Goal: Information Seeking & Learning: Learn about a topic

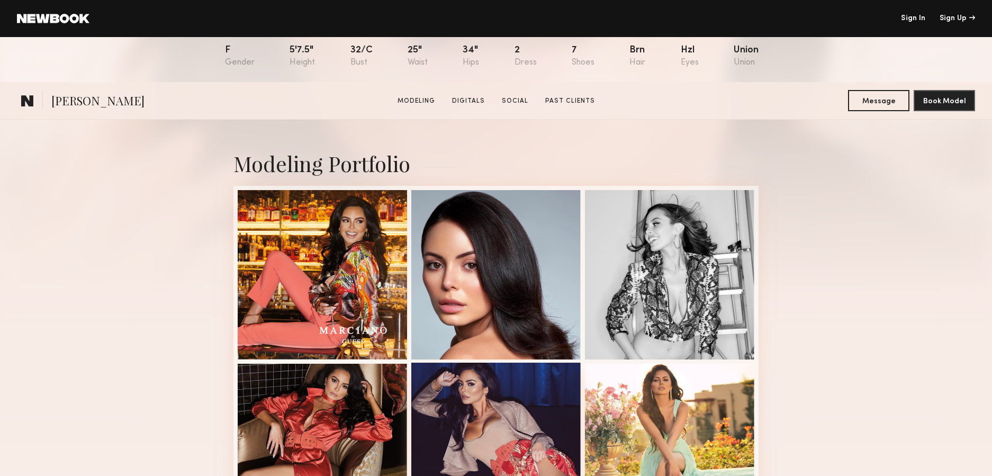
scroll to position [348, 0]
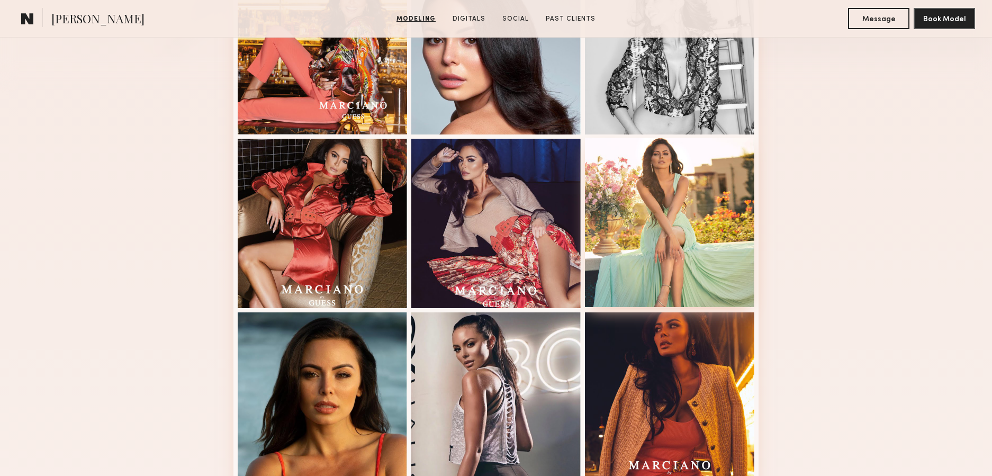
click at [683, 237] on div at bounding box center [669, 222] width 169 height 169
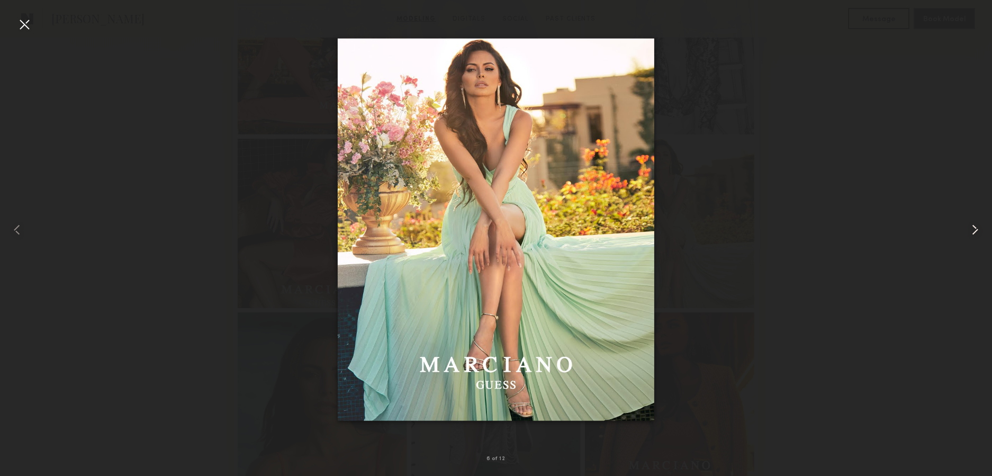
click at [978, 231] on common-icon at bounding box center [974, 229] width 17 height 17
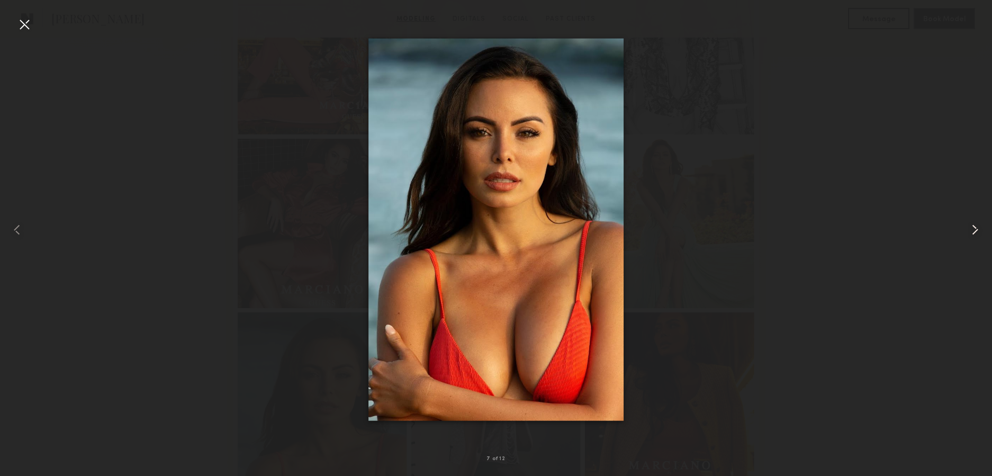
click at [978, 231] on common-icon at bounding box center [974, 229] width 17 height 17
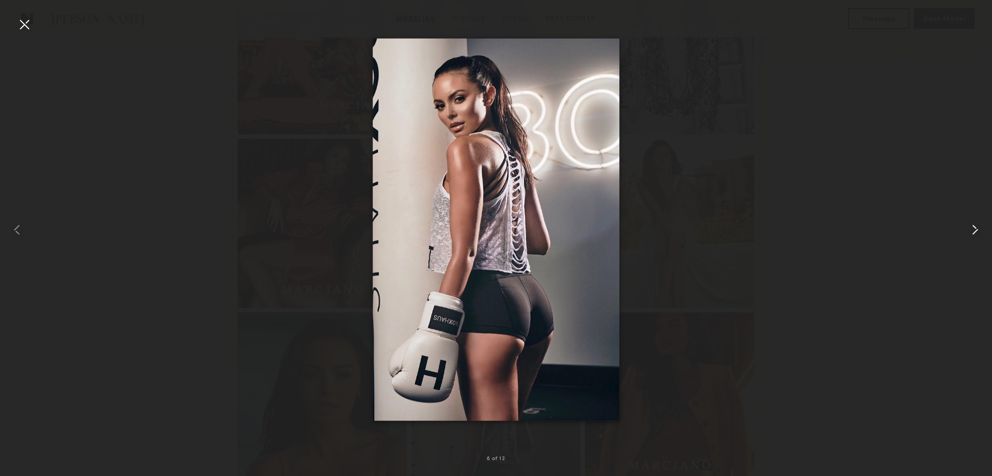
click at [978, 231] on common-icon at bounding box center [974, 229] width 17 height 17
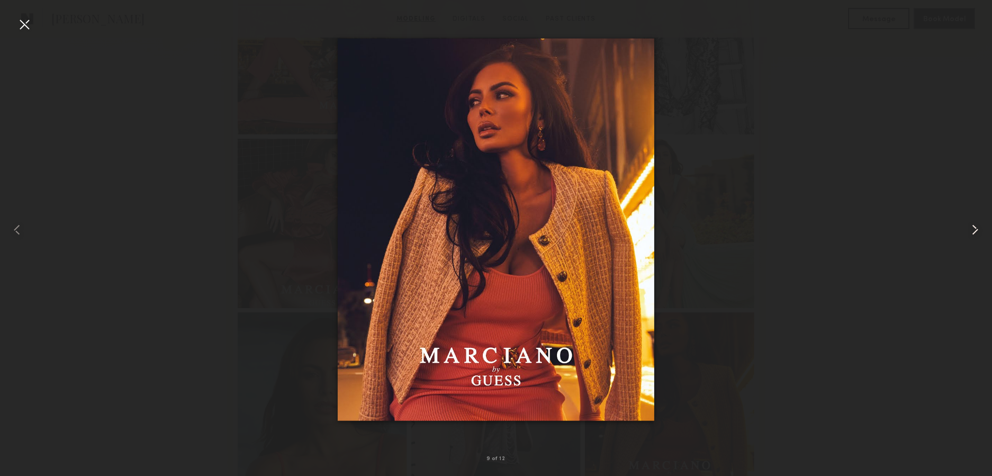
click at [978, 231] on common-icon at bounding box center [974, 229] width 17 height 17
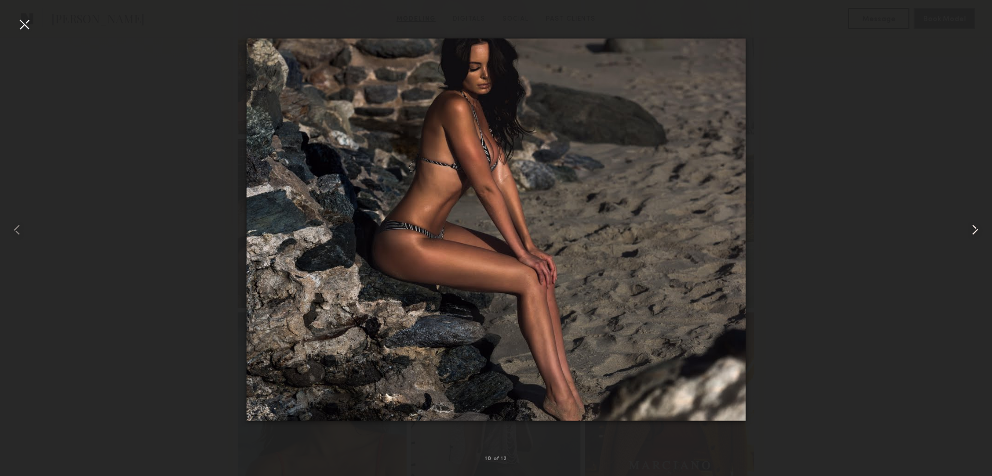
click at [978, 231] on common-icon at bounding box center [974, 229] width 17 height 17
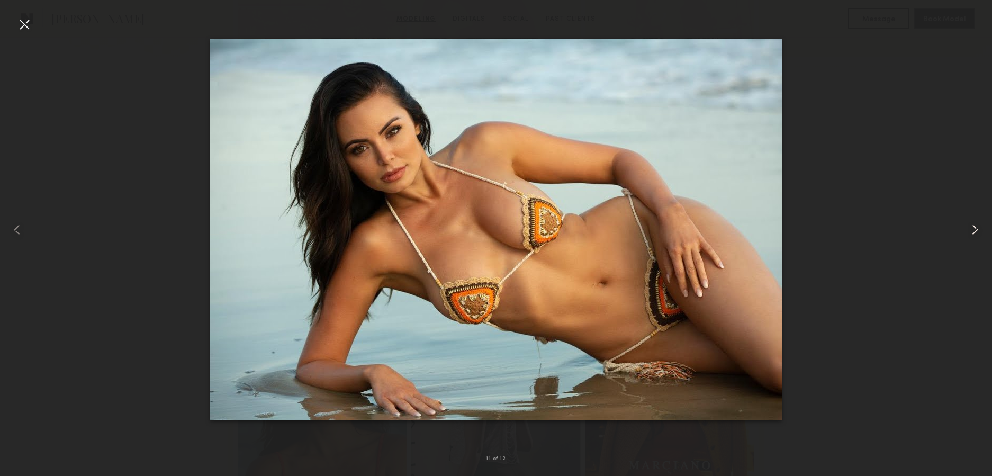
click at [978, 231] on common-icon at bounding box center [974, 229] width 17 height 17
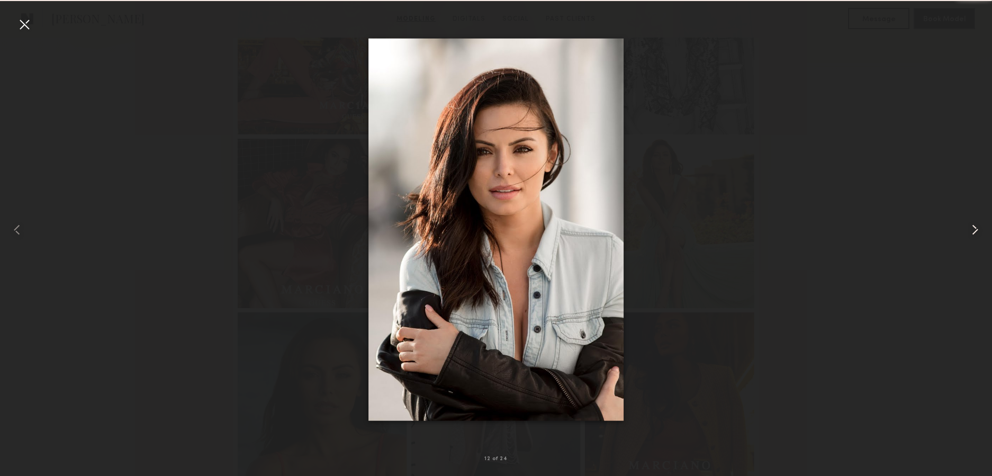
click at [978, 231] on common-icon at bounding box center [974, 229] width 17 height 17
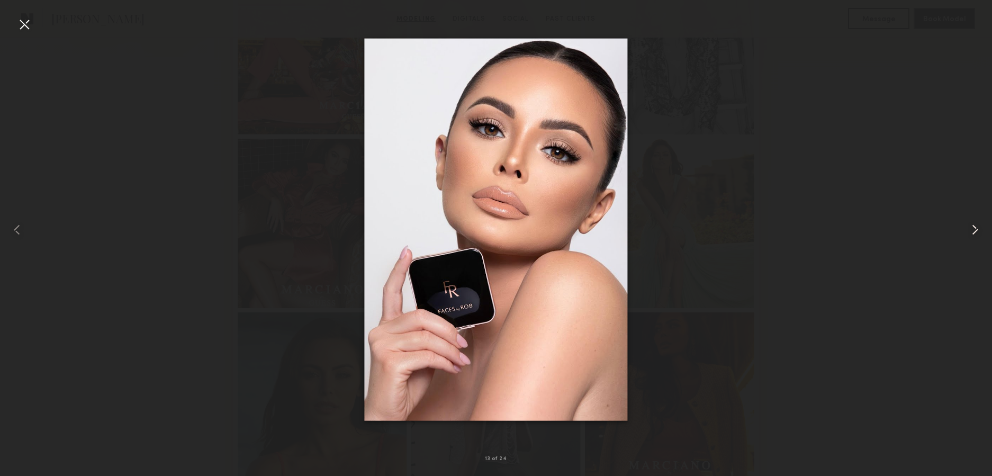
click at [978, 231] on common-icon at bounding box center [974, 229] width 17 height 17
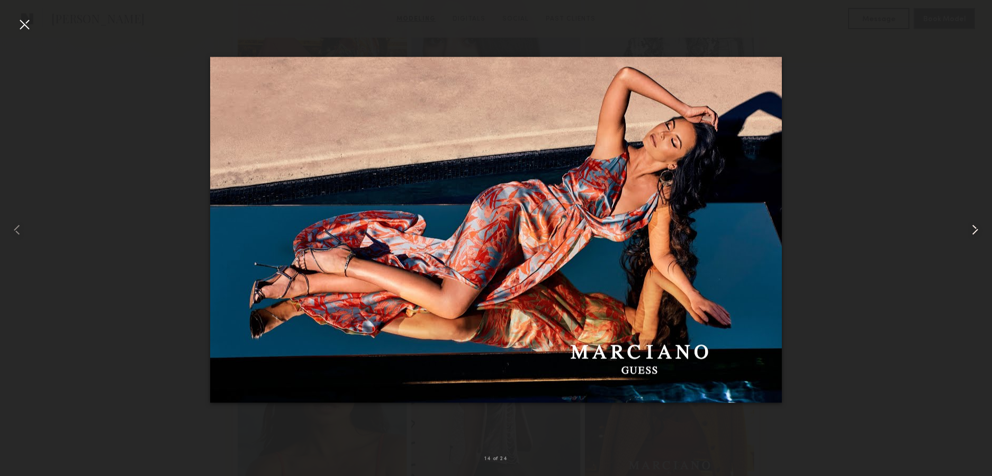
click at [978, 231] on common-icon at bounding box center [974, 229] width 17 height 17
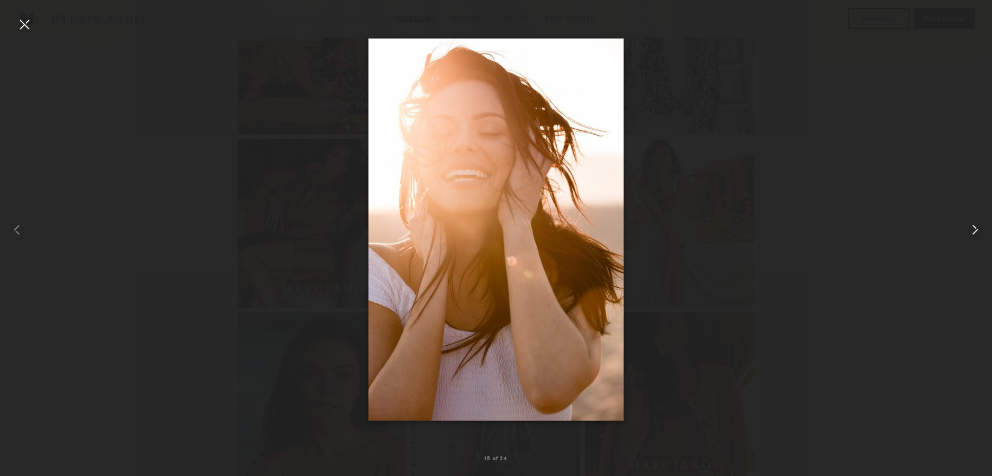
click at [978, 231] on common-icon at bounding box center [974, 229] width 17 height 17
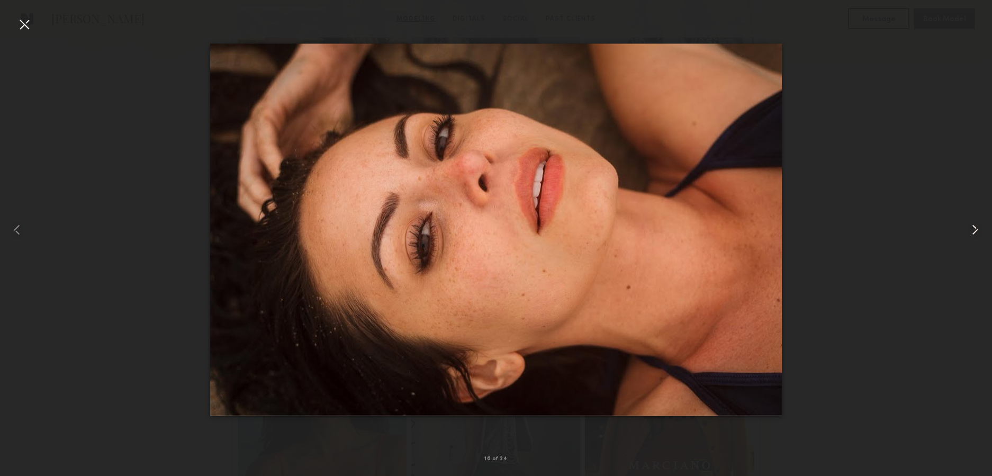
click at [978, 231] on common-icon at bounding box center [974, 229] width 17 height 17
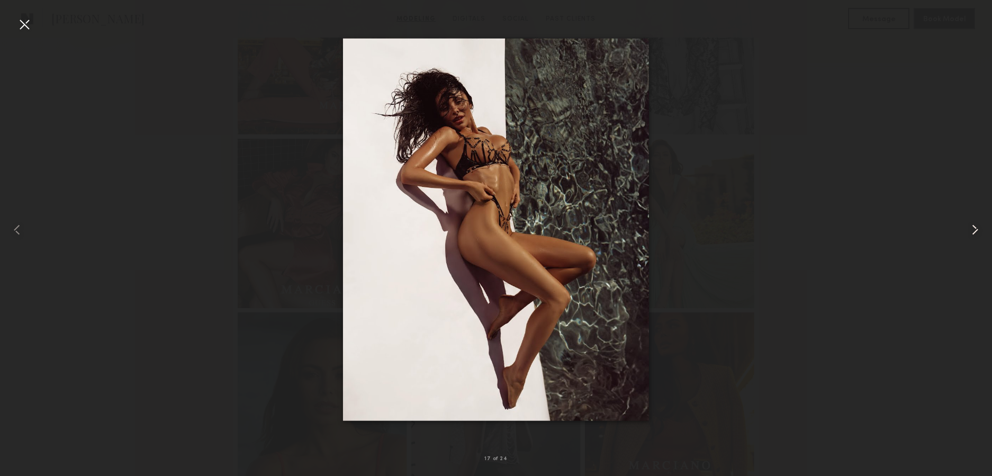
click at [978, 231] on common-icon at bounding box center [974, 229] width 17 height 17
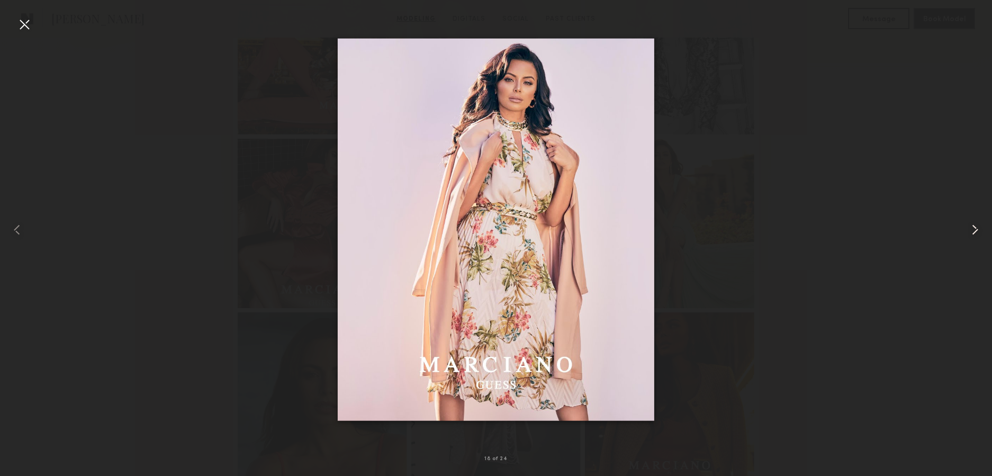
click at [978, 231] on common-icon at bounding box center [974, 229] width 17 height 17
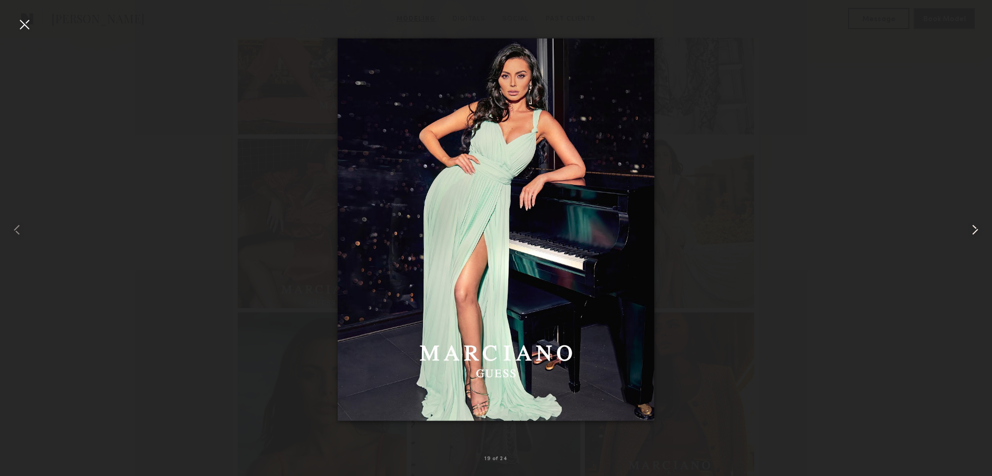
click at [978, 231] on common-icon at bounding box center [974, 229] width 17 height 17
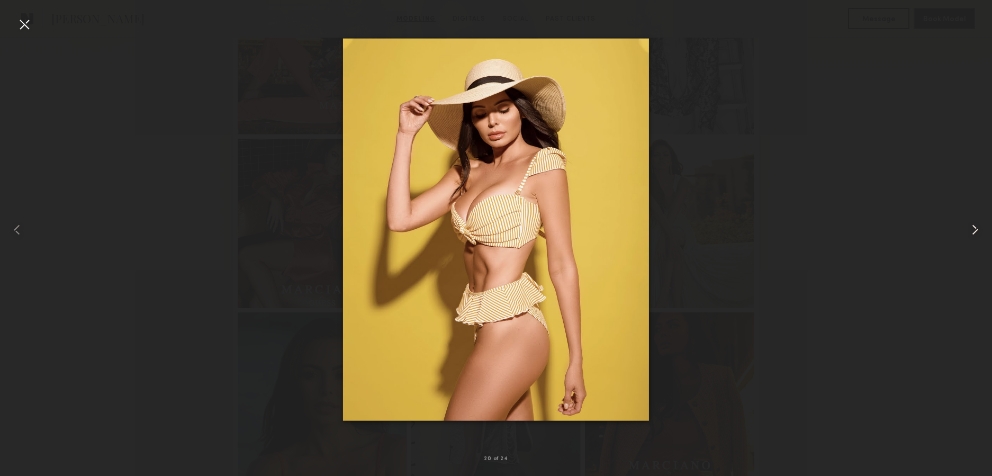
click at [978, 231] on common-icon at bounding box center [974, 229] width 17 height 17
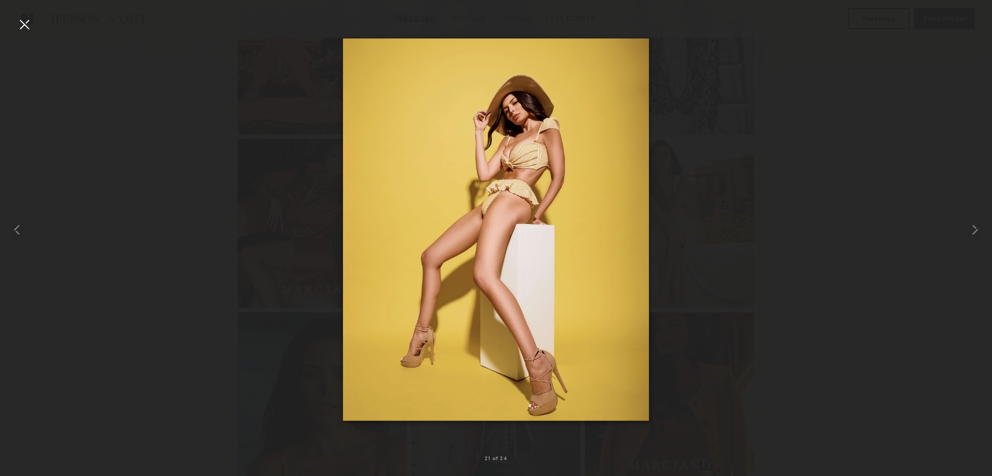
click at [20, 23] on div at bounding box center [24, 24] width 17 height 17
